Goal: Task Accomplishment & Management: Manage account settings

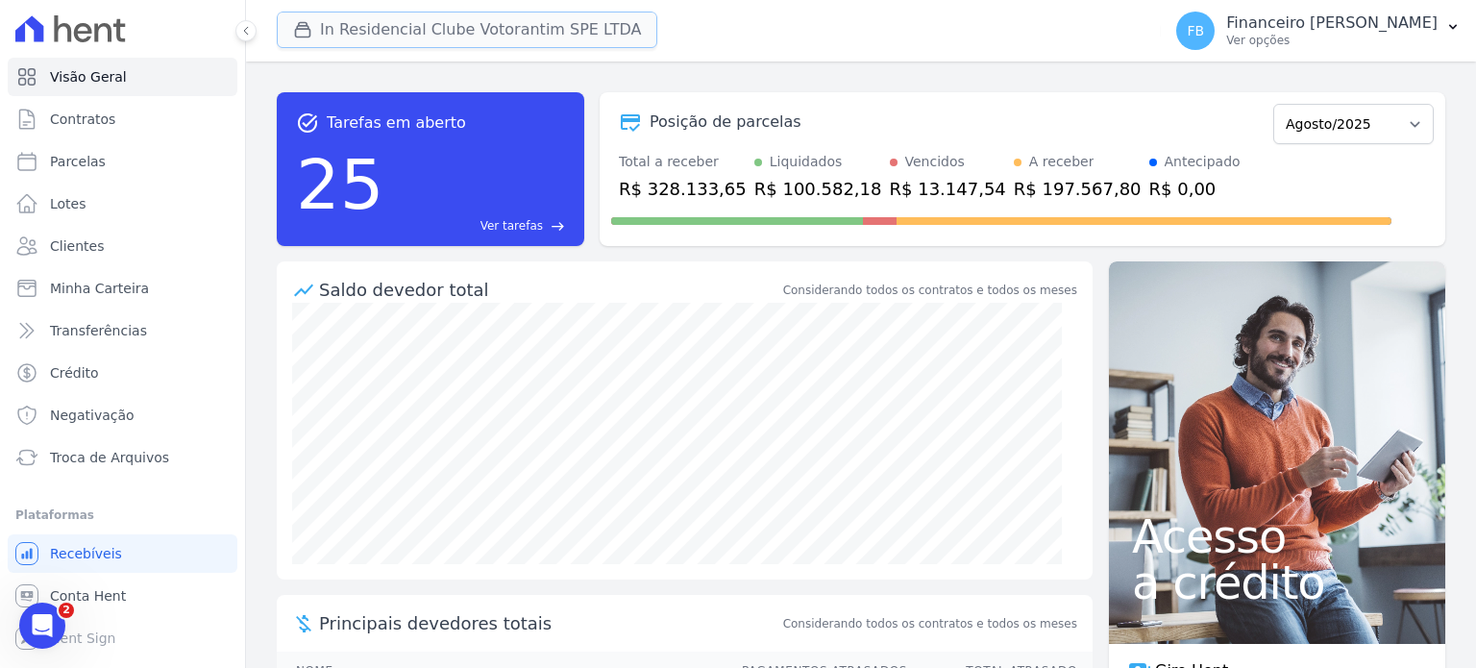
click at [498, 25] on button "In Residencial Clube Votorantim SPE LTDA" at bounding box center [467, 30] width 381 height 37
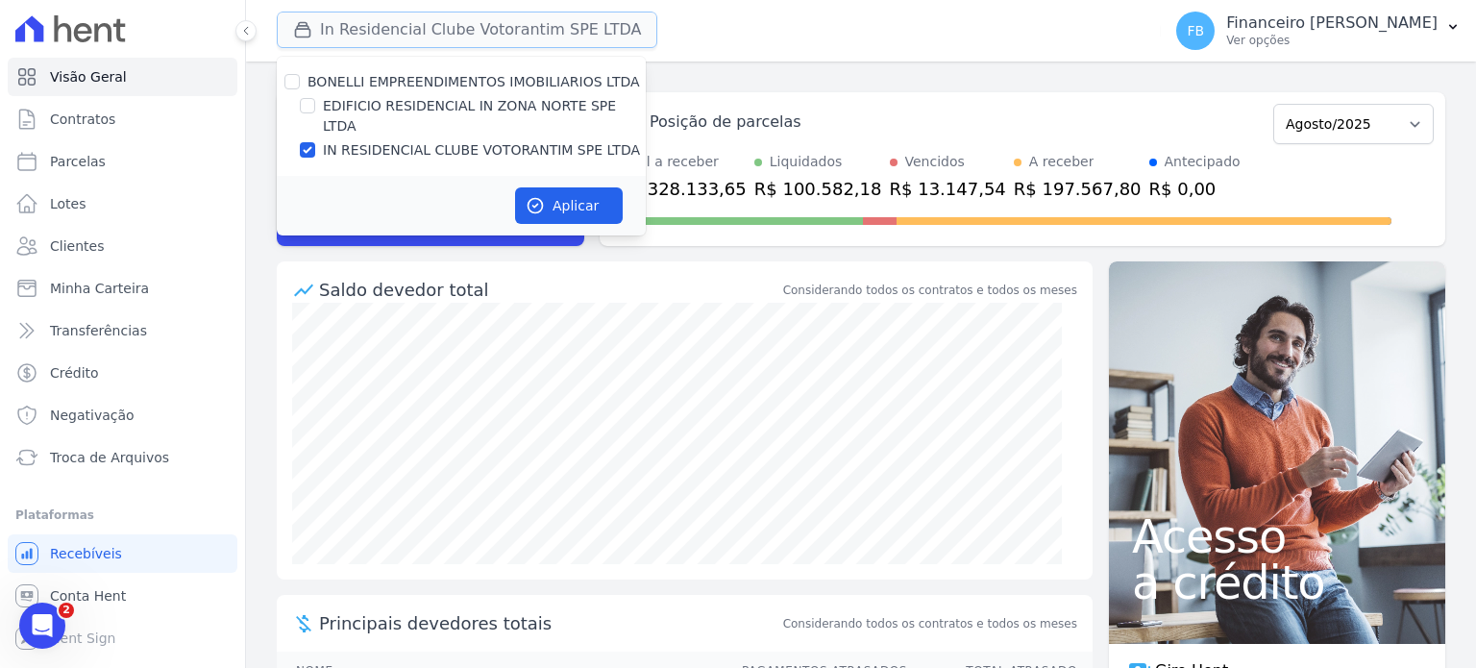
click at [498, 26] on button "In Residencial Clube Votorantim SPE LTDA" at bounding box center [467, 30] width 381 height 37
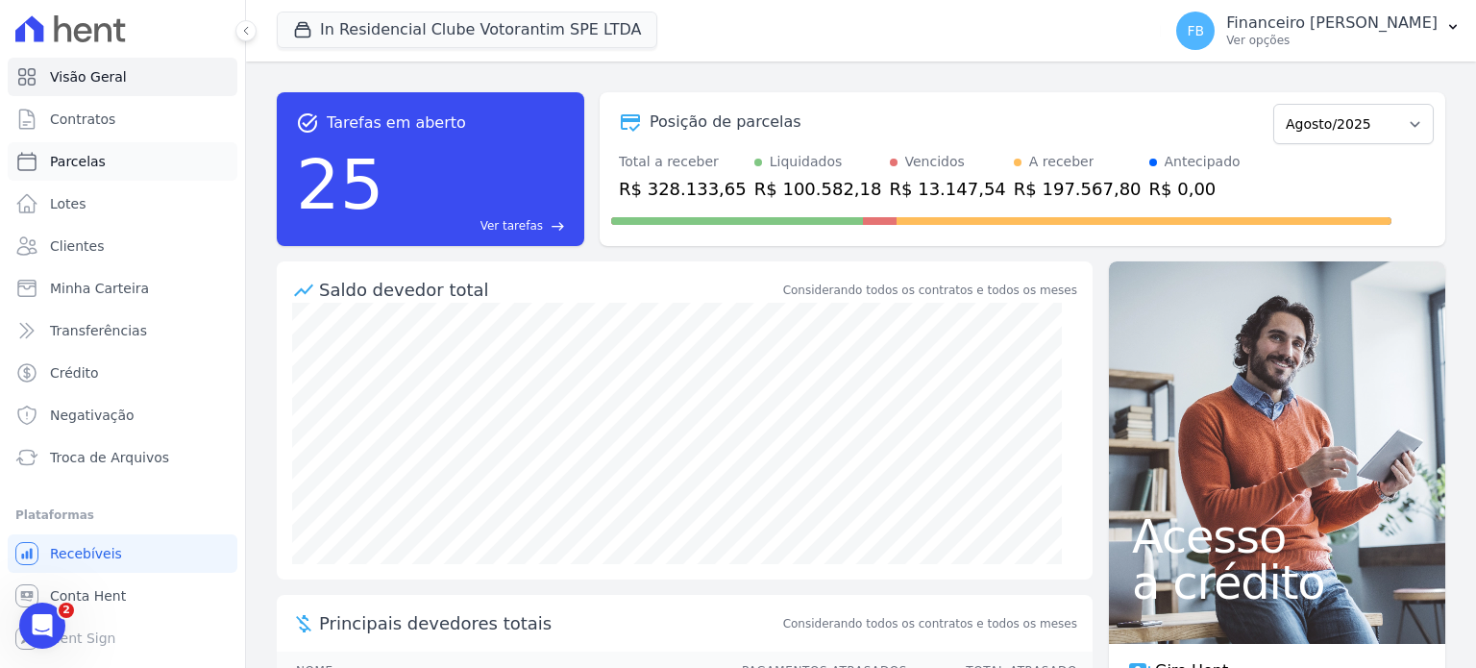
click at [110, 169] on link "Parcelas" at bounding box center [123, 161] width 230 height 38
select select
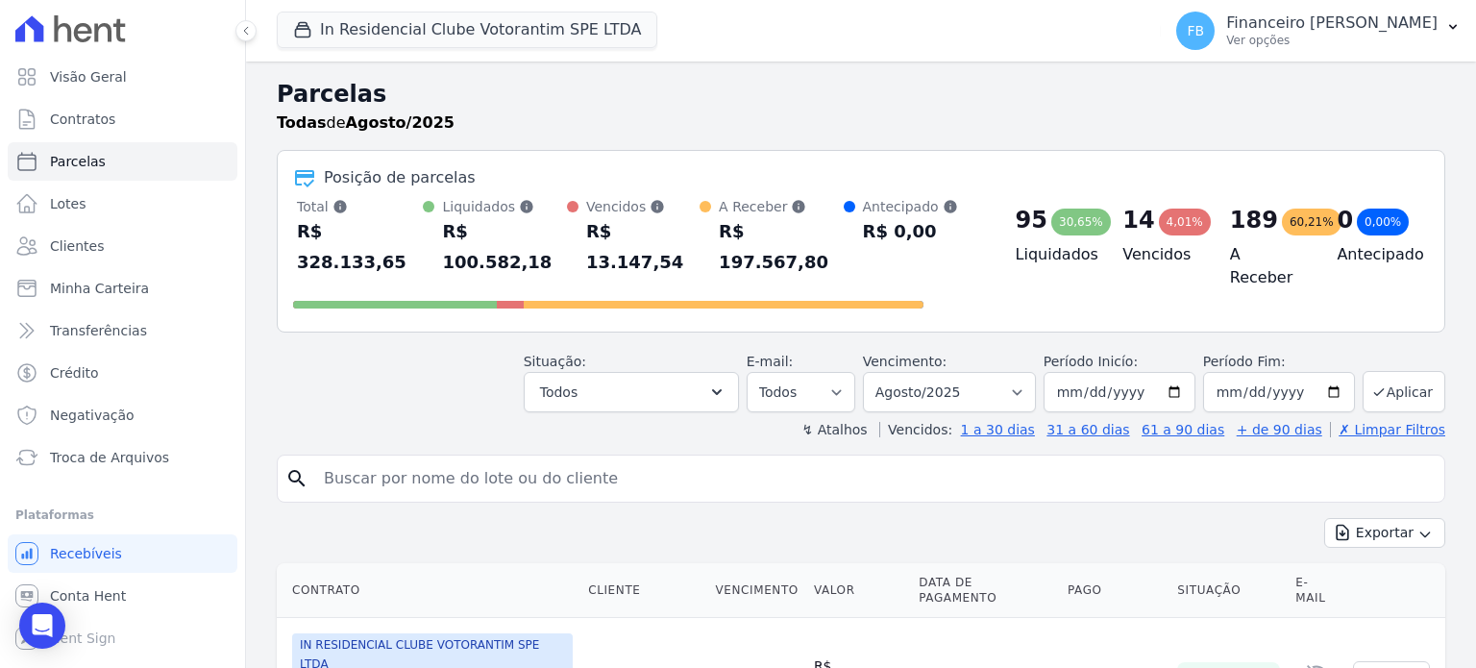
click at [511, 459] on input "search" at bounding box center [874, 478] width 1125 height 38
type input "[PERSON_NAME]"
select select
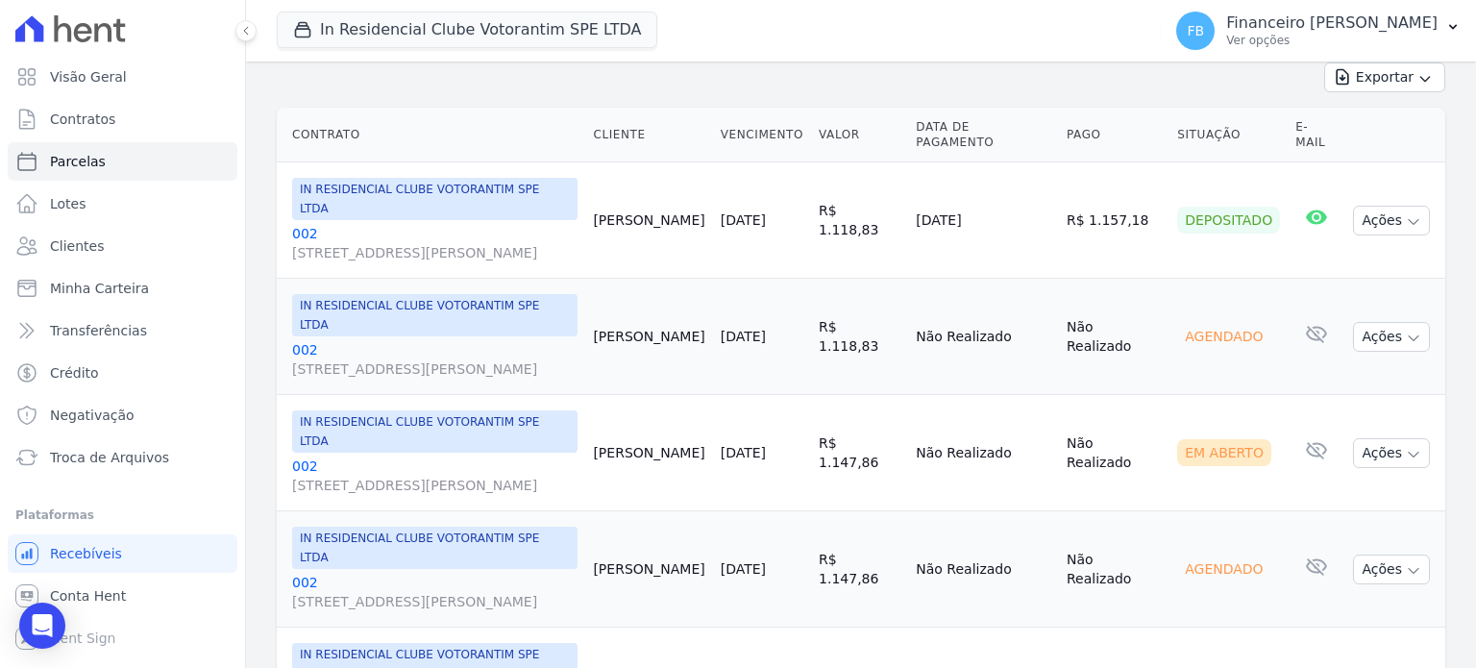
scroll to position [288, 0]
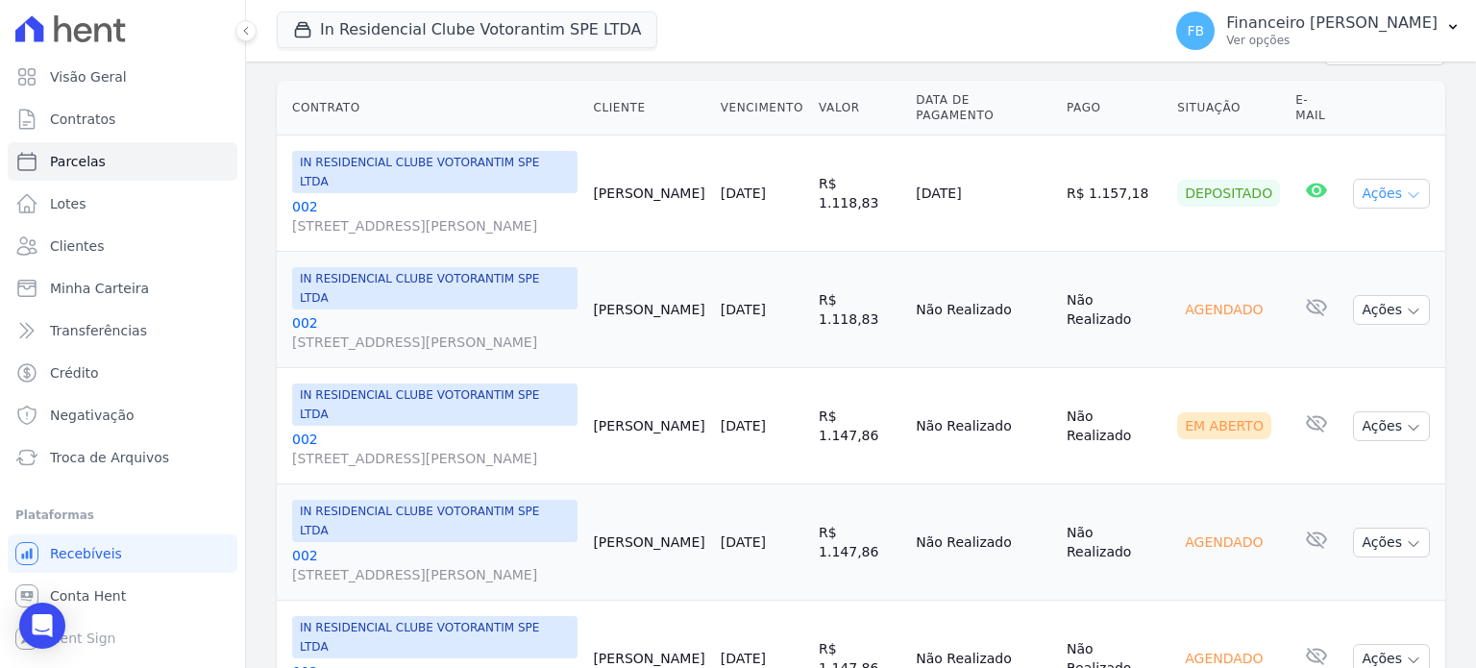
click at [1407, 194] on button "Ações" at bounding box center [1391, 194] width 77 height 30
click at [1370, 227] on link "Ver boleto" at bounding box center [1384, 238] width 185 height 36
